Goal: Task Accomplishment & Management: Complete application form

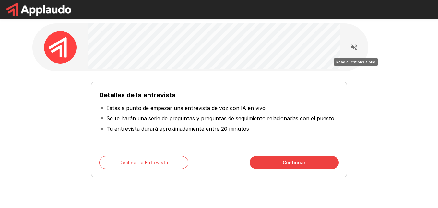
click at [352, 50] on icon "Read questions aloud" at bounding box center [355, 47] width 8 height 8
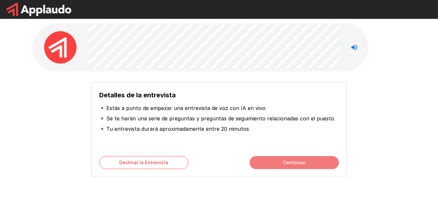
click at [285, 161] on button "Continuar" at bounding box center [294, 162] width 89 height 13
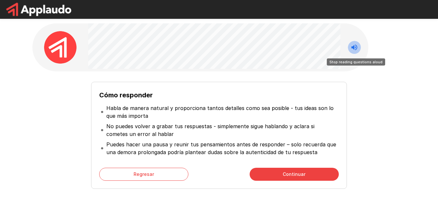
click at [355, 48] on icon "Stop reading questions aloud" at bounding box center [355, 47] width 6 height 6
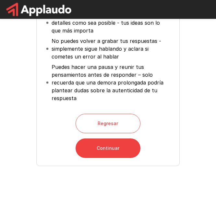
scroll to position [112, 0]
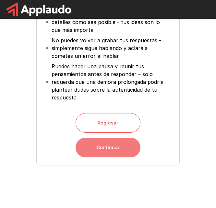
click at [102, 148] on button "Continuar" at bounding box center [108, 146] width 65 height 19
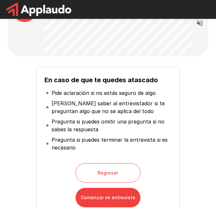
scroll to position [0, 0]
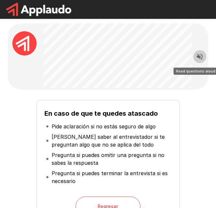
click at [200, 57] on icon "Read questions aloud" at bounding box center [200, 57] width 6 height 6
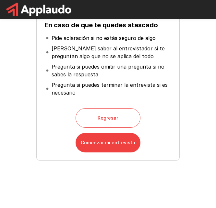
scroll to position [95, 0]
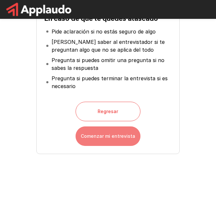
click at [96, 139] on button "Comenzar mi entrevista" at bounding box center [108, 135] width 65 height 19
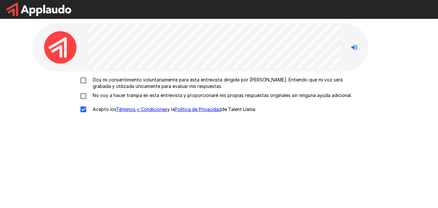
click at [135, 84] on p "Doy mi consentimiento voluntariamente para esta entrevista dirigida por [PERSON…" at bounding box center [226, 83] width 272 height 13
click at [113, 96] on p "No voy a hacer trampa en esta entrevista y proporcionaré mis propias respuestas…" at bounding box center [221, 95] width 262 height 6
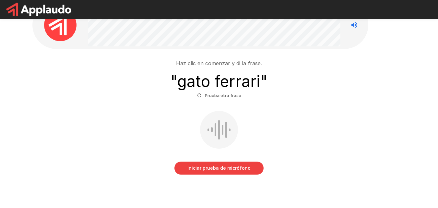
scroll to position [22, 0]
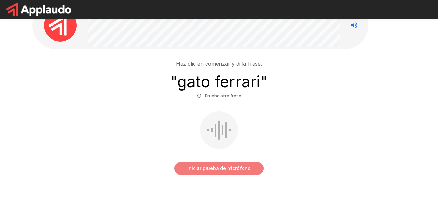
click at [190, 166] on button "Iniciar prueba de micrófono" at bounding box center [218, 168] width 89 height 13
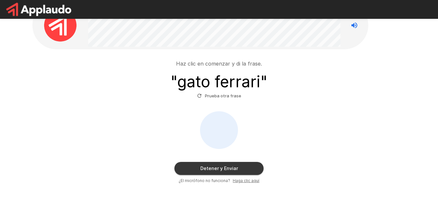
click at [220, 164] on button "Detener y Enviar" at bounding box center [218, 168] width 89 height 13
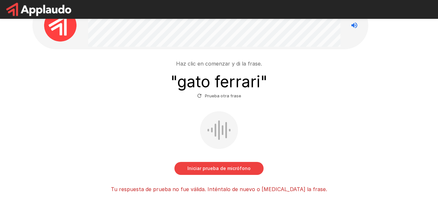
drag, startPoint x: 437, startPoint y: 115, endPoint x: 436, endPoint y: 149, distance: 33.4
click at [436, 149] on div "Haz clic en comenzar y di la frase. " gato ferrari " Prueba otra frase Iniciar …" at bounding box center [219, 112] width 438 height 269
click at [199, 160] on div "Iniciar prueba de micrófono" at bounding box center [219, 143] width 368 height 64
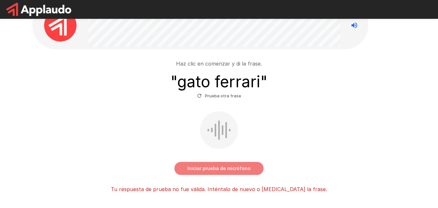
click at [198, 167] on button "Iniciar prueba de micrófono" at bounding box center [218, 168] width 89 height 13
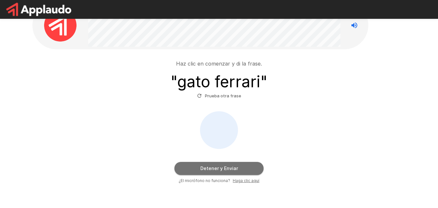
click at [198, 167] on button "Detener y Enviar" at bounding box center [218, 168] width 89 height 13
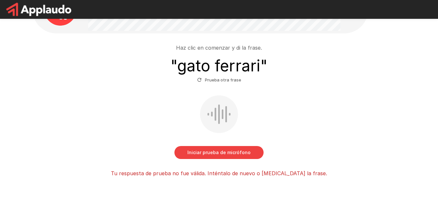
scroll to position [62, 0]
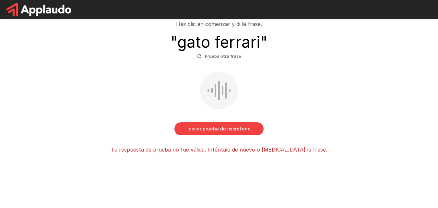
click at [417, 95] on div "Haz clic en comenzar y di la frase. " gato ferrari " Prueba otra frase Iniciar …" at bounding box center [219, 72] width 438 height 269
click at [247, 126] on button "Iniciar prueba de micrófono" at bounding box center [218, 128] width 89 height 13
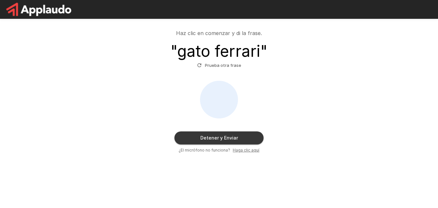
scroll to position [53, 0]
click at [225, 134] on button "Detener y Enviar" at bounding box center [218, 137] width 89 height 13
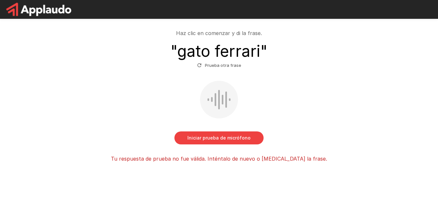
click at [217, 63] on button "Prueba otra frase" at bounding box center [219, 65] width 47 height 10
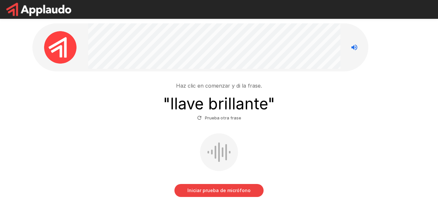
click at [213, 192] on button "Iniciar prueba de micrófono" at bounding box center [218, 190] width 89 height 13
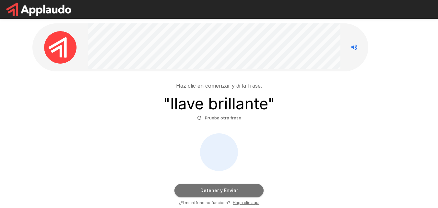
click at [213, 192] on button "Detener y Enviar" at bounding box center [218, 190] width 89 height 13
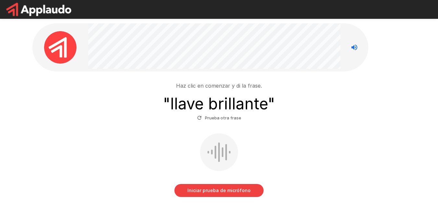
click at [354, 48] on icon "Stop reading questions aloud" at bounding box center [355, 47] width 6 height 6
click at [354, 48] on icon "Read questions aloud" at bounding box center [355, 47] width 6 height 6
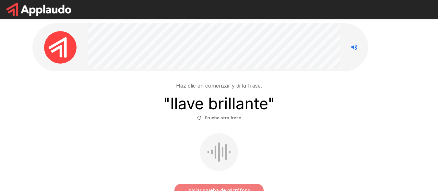
click at [199, 187] on button "Iniciar prueba de micrófono" at bounding box center [218, 190] width 89 height 13
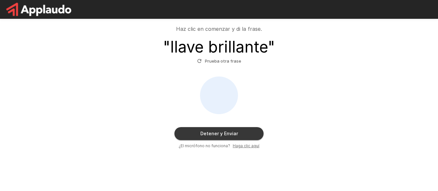
scroll to position [64, 0]
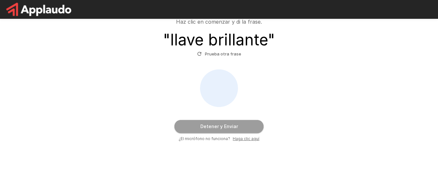
click at [209, 127] on button "Detener y Enviar" at bounding box center [218, 126] width 89 height 13
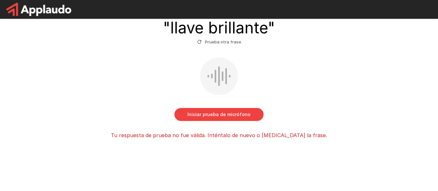
scroll to position [78, 0]
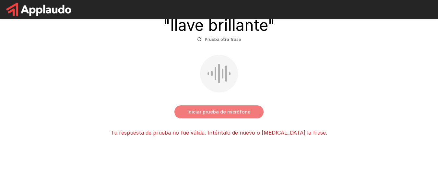
click at [202, 113] on button "Iniciar prueba de micrófono" at bounding box center [218, 111] width 89 height 13
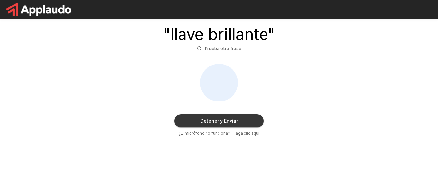
click at [240, 134] on u "Haga clic aquí" at bounding box center [246, 133] width 27 height 5
click at [201, 119] on button "Detener y Enviar" at bounding box center [218, 120] width 89 height 13
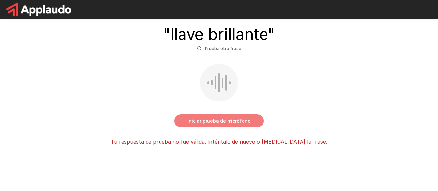
click at [214, 120] on button "Iniciar prueba de micrófono" at bounding box center [218, 120] width 89 height 13
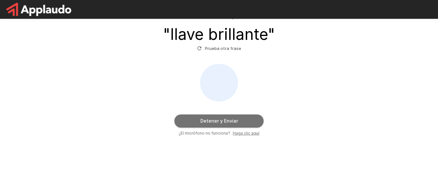
click at [213, 124] on button "Detener y Enviar" at bounding box center [218, 120] width 89 height 13
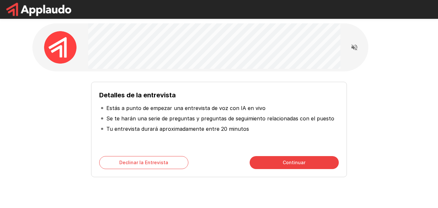
click at [229, 48] on div "Detalles de la entrevista Estás a punto de empezar una entrevista de voz con IA…" at bounding box center [219, 116] width 389 height 232
click at [354, 45] on icon "Read questions aloud" at bounding box center [355, 47] width 8 height 8
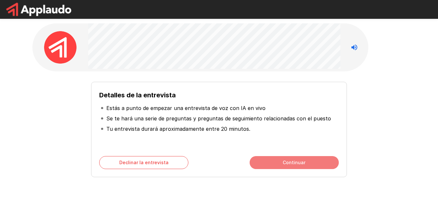
click at [285, 161] on font "Continuar" at bounding box center [294, 163] width 23 height 6
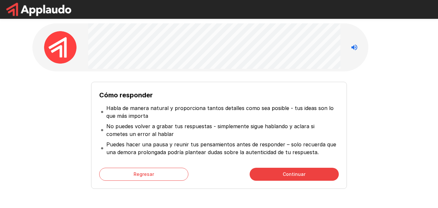
click at [278, 167] on div "Cómo responder Habla de manera natural y proporciona tantos detalles como sea p…" at bounding box center [219, 135] width 256 height 107
click at [272, 172] on button "Continuar" at bounding box center [294, 174] width 89 height 13
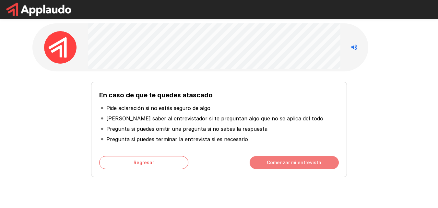
click at [263, 158] on button "Comenzar mi entrevista" at bounding box center [294, 162] width 89 height 13
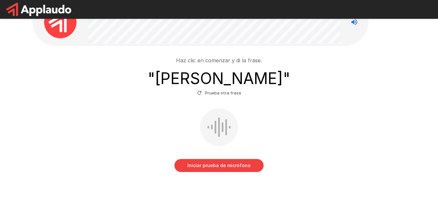
scroll to position [28, 0]
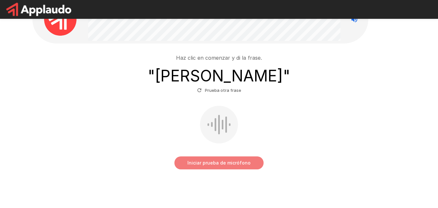
click at [201, 164] on font "Iniciar prueba de micrófono" at bounding box center [218, 163] width 63 height 6
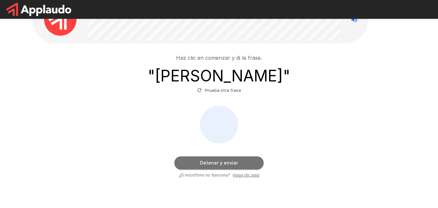
click at [204, 163] on font "Detener y enviar" at bounding box center [219, 163] width 38 height 6
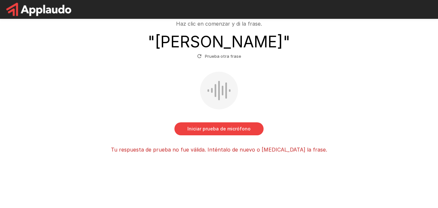
scroll to position [0, 0]
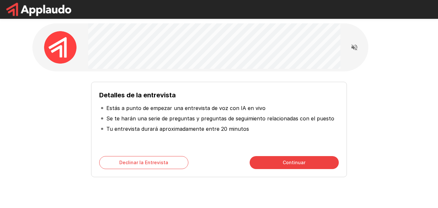
click at [376, 86] on div "Detalles de la entrevista Estás a punto de empezar una entrevista de voz con IA…" at bounding box center [219, 127] width 368 height 101
